Goal: Find specific page/section: Find specific page/section

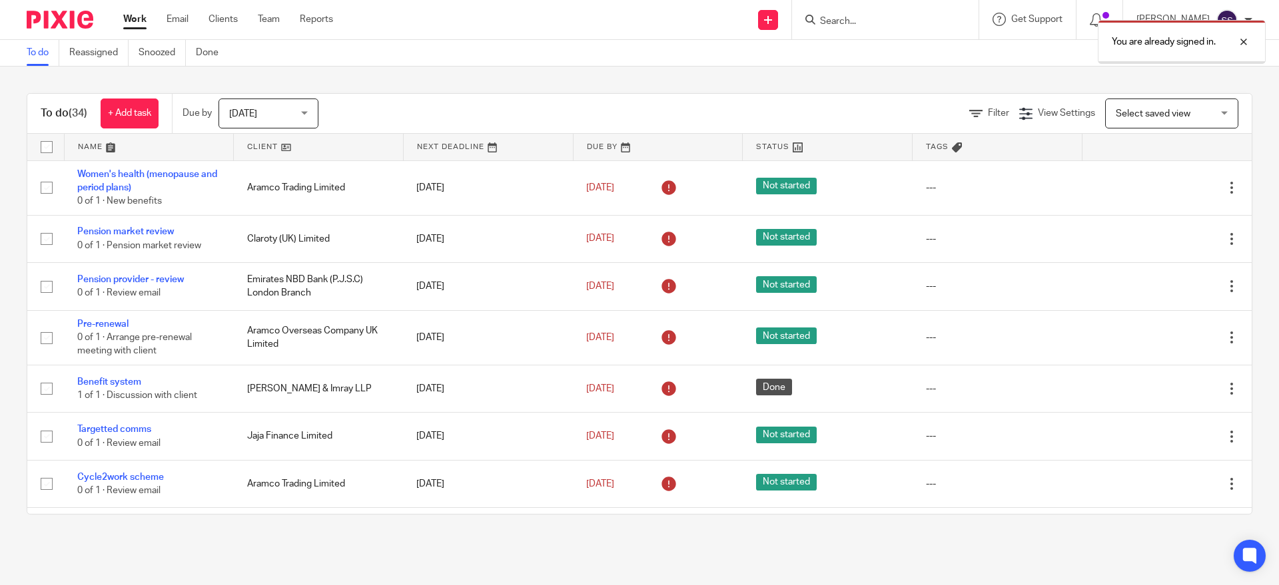
click at [855, 16] on div "You are already signed in." at bounding box center [952, 38] width 626 height 51
click at [870, 27] on div "You are already signed in." at bounding box center [952, 38] width 626 height 51
click at [855, 23] on div "You are already signed in." at bounding box center [952, 38] width 626 height 51
click at [1239, 43] on div at bounding box center [1233, 42] width 36 height 16
click at [875, 23] on input "Search" at bounding box center [879, 22] width 120 height 12
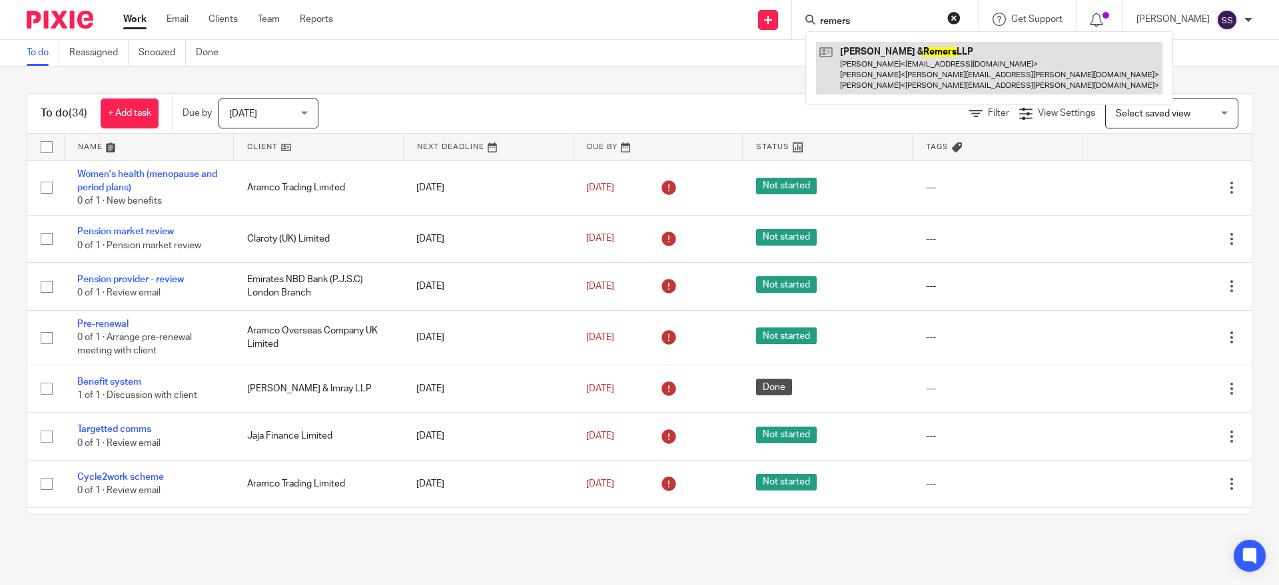
type input "remers"
click at [897, 70] on link at bounding box center [989, 68] width 346 height 53
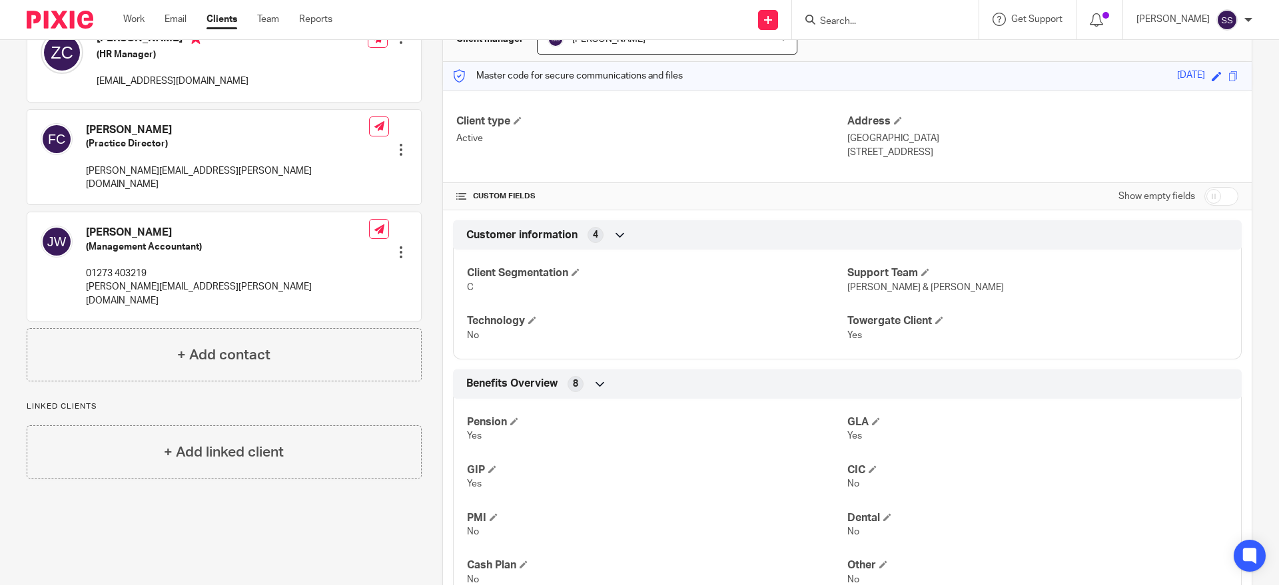
scroll to position [250, 0]
